Goal: Find specific page/section: Find specific page/section

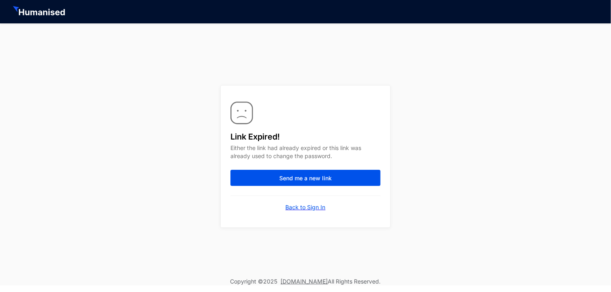
click at [310, 209] on p "Back to Sign In" at bounding box center [306, 207] width 40 height 8
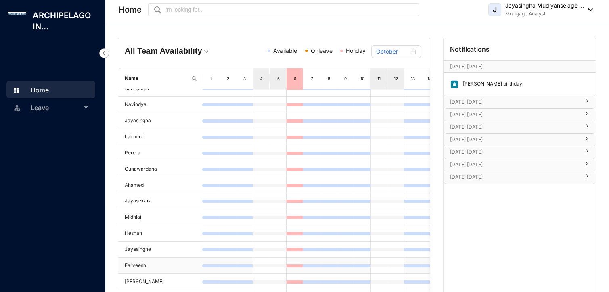
scroll to position [64, 0]
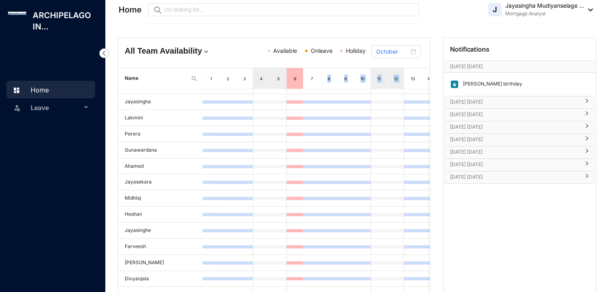
drag, startPoint x: 404, startPoint y: 78, endPoint x: 308, endPoint y: 79, distance: 95.6
click at [308, 79] on tr "Name 1 2 3 4 5 6 7 8 9 10 11 12 13 14 15 16 17 18 19 20 21 22 23 24 25 26 27 28…" at bounding box center [421, 78] width 607 height 21
drag, startPoint x: 308, startPoint y: 79, endPoint x: 356, endPoint y: 81, distance: 48.4
click at [356, 81] on div "10" at bounding box center [361, 78] width 17 height 21
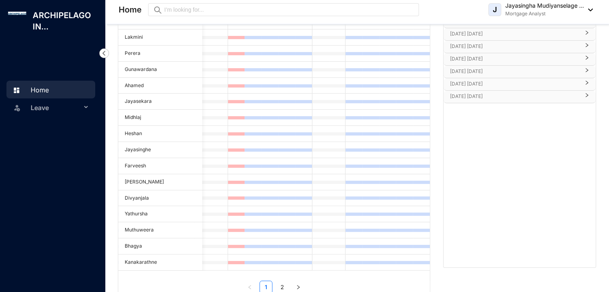
scroll to position [64, 293]
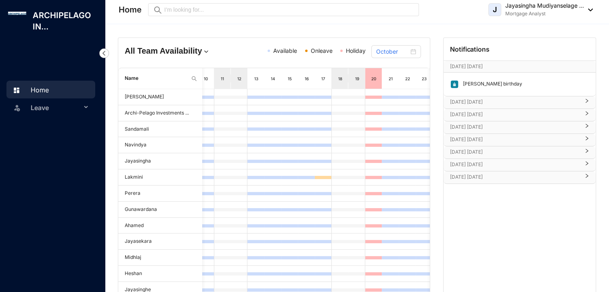
click at [274, 77] on div "14" at bounding box center [272, 79] width 6 height 8
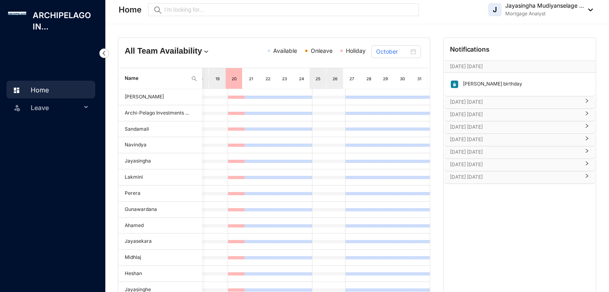
click at [314, 50] on span "Onleave" at bounding box center [322, 50] width 22 height 7
click at [144, 47] on h4 "All Team Availability" at bounding box center [174, 50] width 99 height 11
click at [158, 96] on div "HR" at bounding box center [160, 98] width 59 height 8
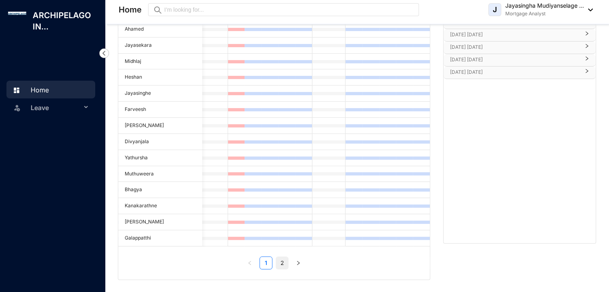
click at [281, 261] on link "2" at bounding box center [282, 263] width 12 height 12
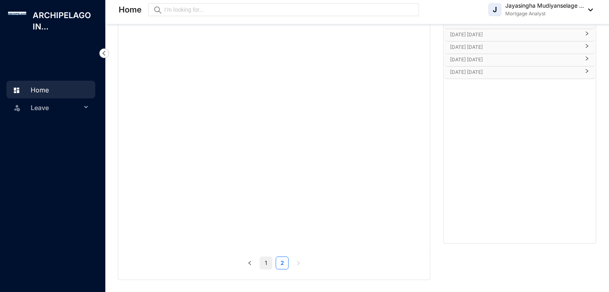
click at [263, 260] on link "1" at bounding box center [266, 263] width 12 height 12
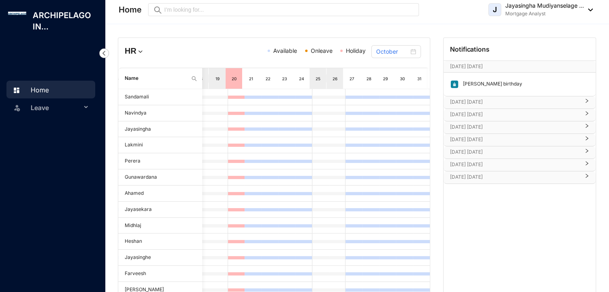
click at [73, 112] on span "Leave" at bounding box center [56, 108] width 51 height 16
